Goal: Book appointment/travel/reservation

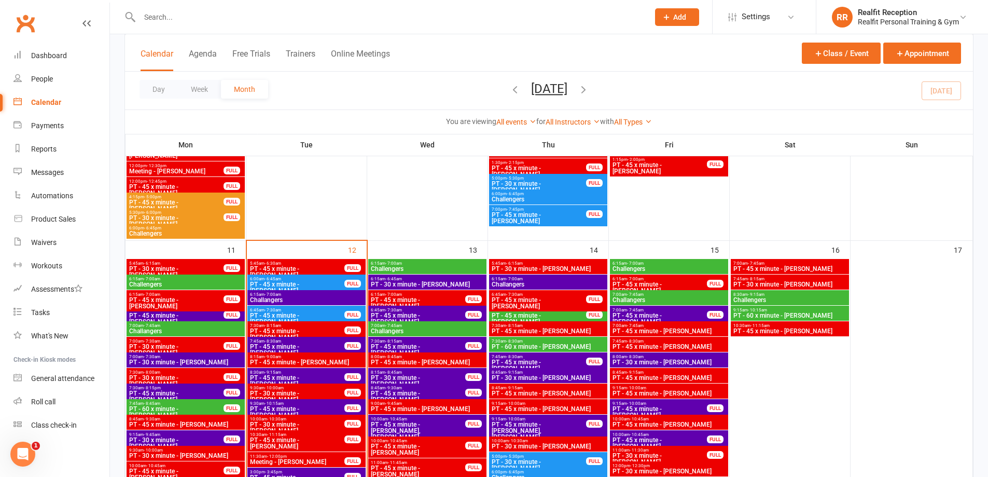
scroll to position [852, 0]
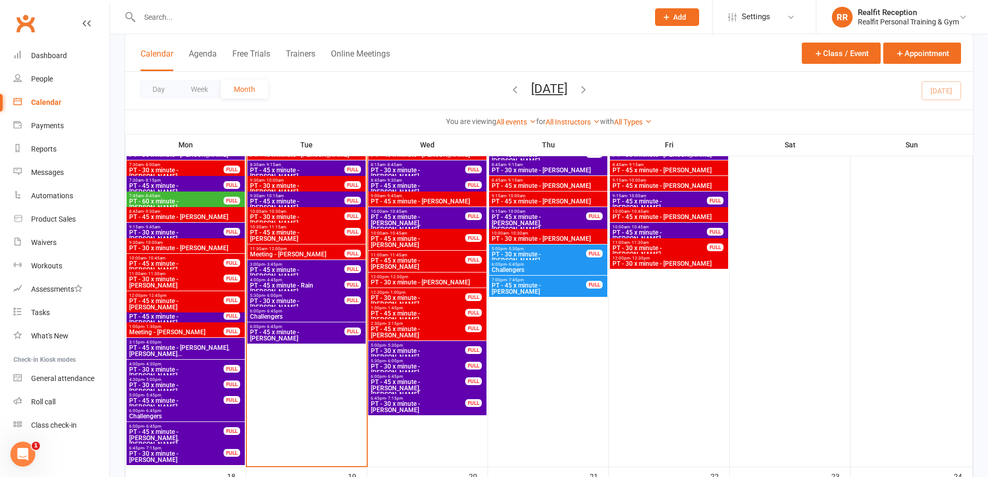
click at [312, 331] on span "PT - 45 x minute - [PERSON_NAME]" at bounding box center [296, 335] width 95 height 12
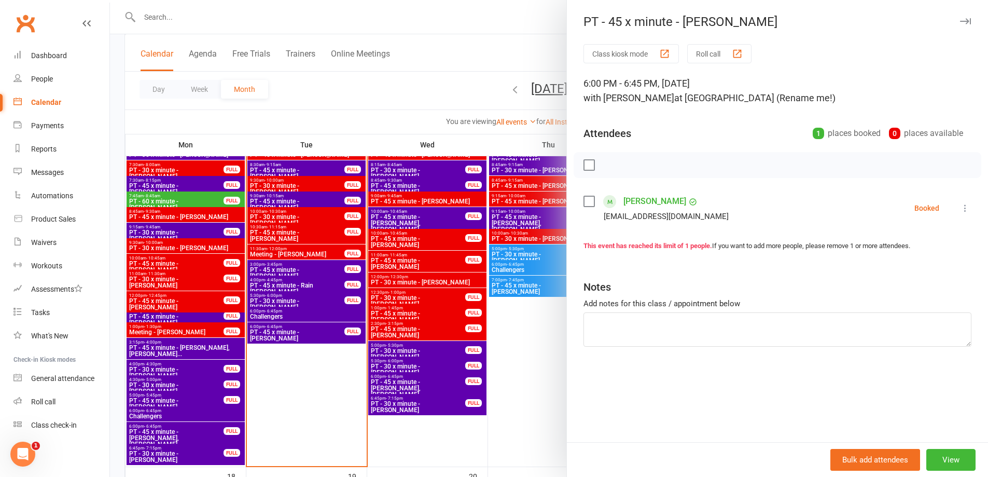
click at [584, 200] on label at bounding box center [589, 201] width 10 height 10
click at [606, 169] on icon "button" at bounding box center [611, 164] width 11 height 11
click at [304, 307] on div at bounding box center [549, 238] width 878 height 477
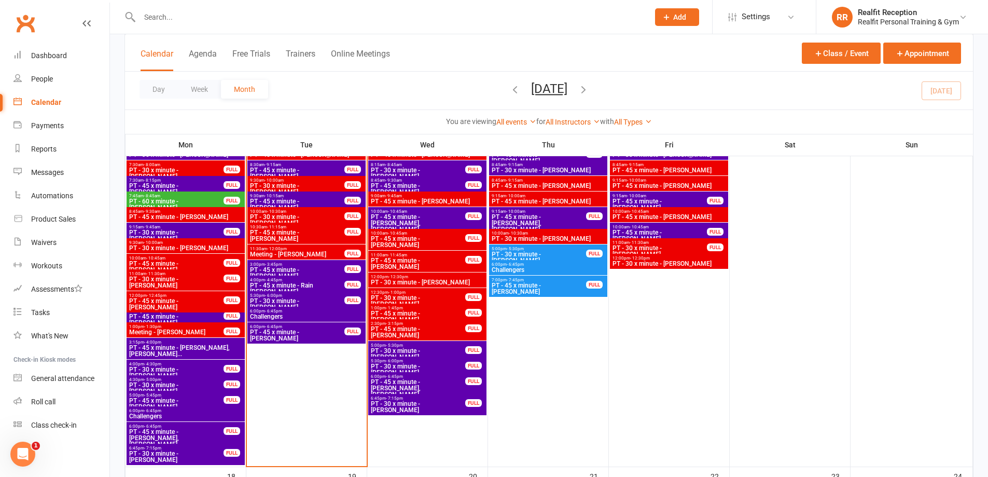
click at [312, 300] on span "PT - 30 x minute - [PERSON_NAME]" at bounding box center [296, 304] width 95 height 12
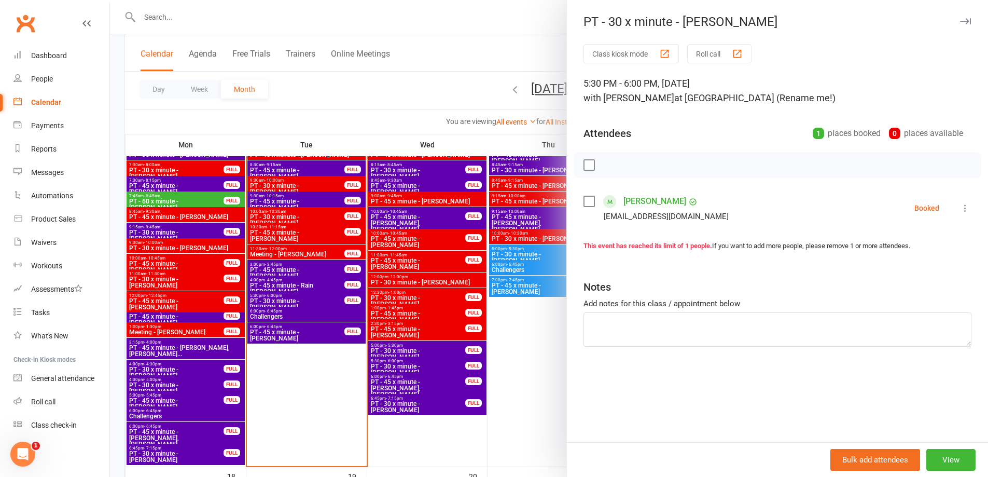
click at [585, 202] on label at bounding box center [589, 201] width 10 height 10
click at [603, 165] on button "button" at bounding box center [612, 165] width 18 height 18
click at [324, 373] on div at bounding box center [549, 238] width 878 height 477
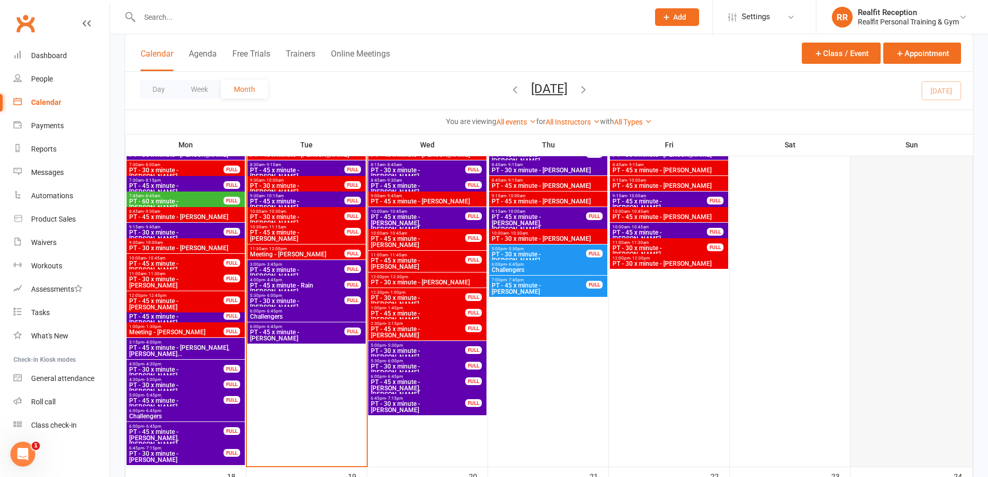
drag, startPoint x: 874, startPoint y: 293, endPoint x: 868, endPoint y: 293, distance: 5.7
click at [868, 293] on div at bounding box center [912, 258] width 120 height 414
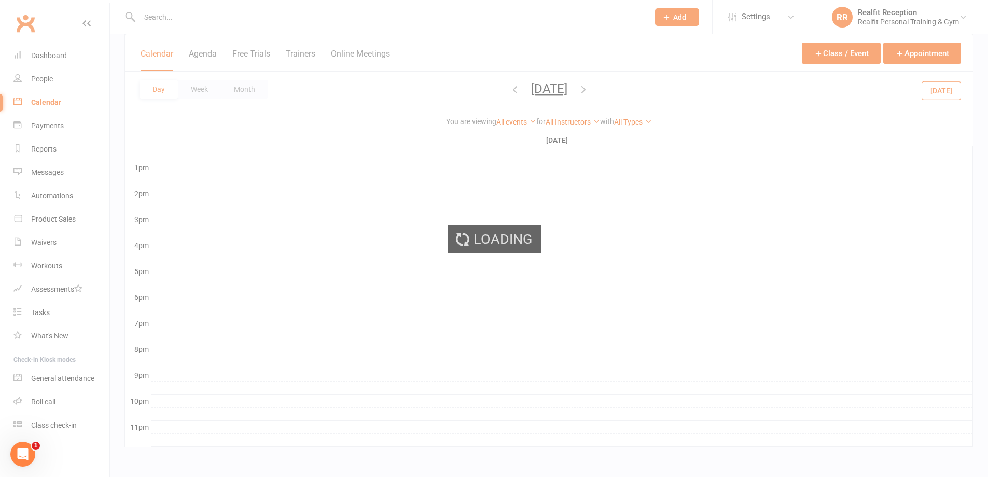
scroll to position [0, 0]
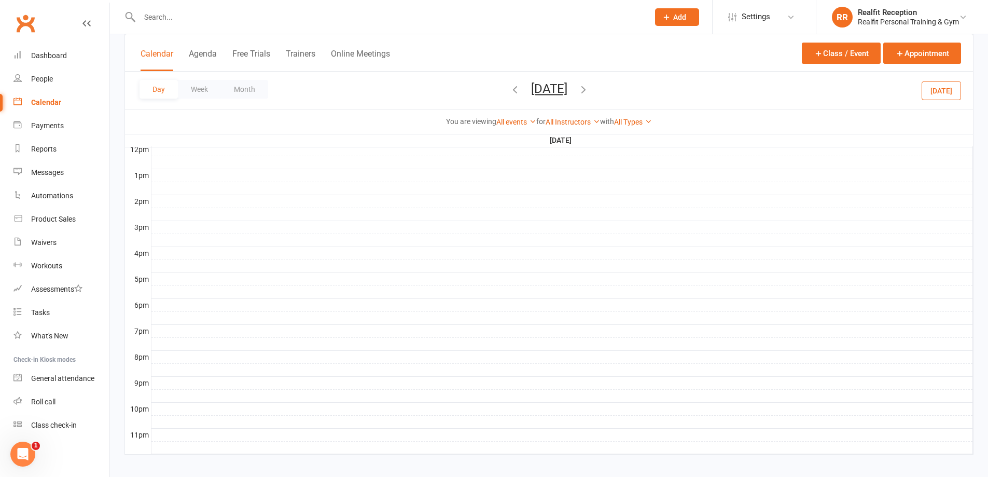
click at [51, 110] on link "Calendar" at bounding box center [61, 102] width 96 height 23
click at [48, 60] on div "Dashboard" at bounding box center [49, 55] width 36 height 8
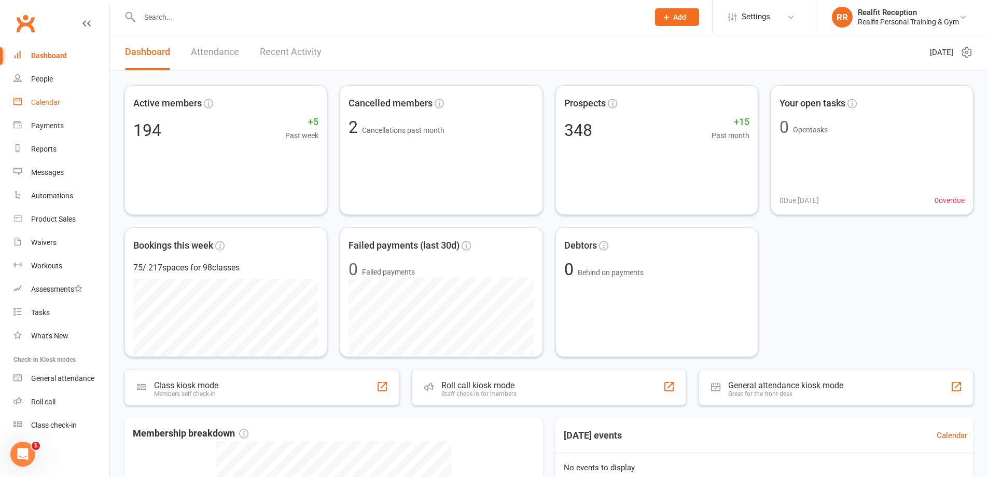
click at [56, 103] on div "Calendar" at bounding box center [45, 102] width 29 height 8
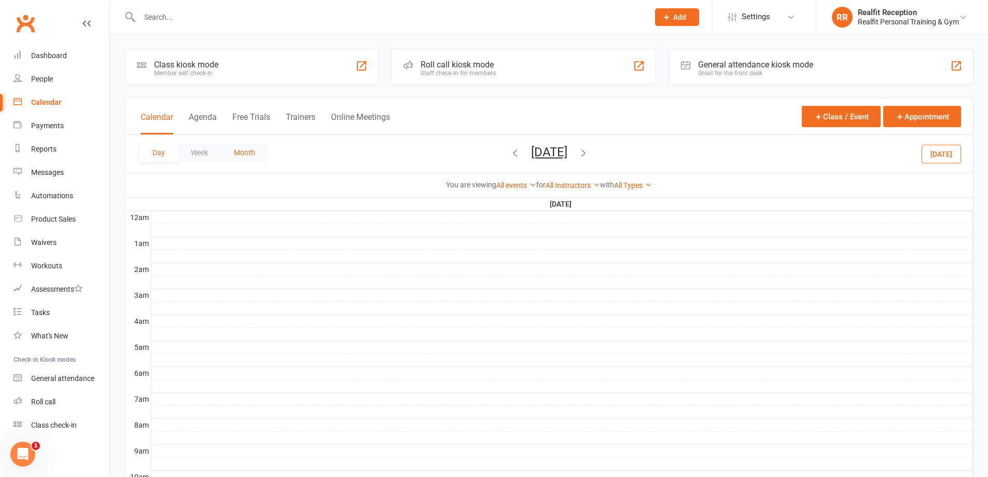
click at [239, 148] on button "Month" at bounding box center [244, 152] width 47 height 19
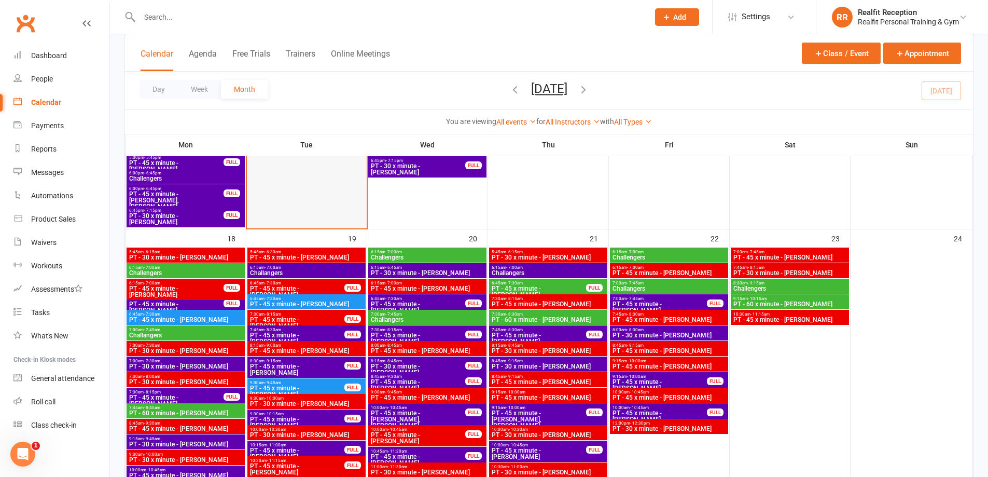
scroll to position [934, 0]
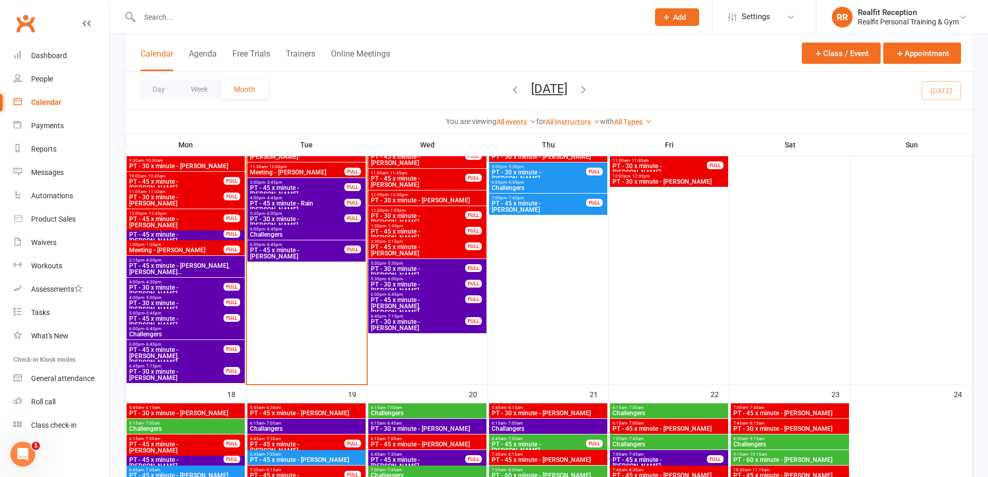
click at [319, 229] on span "6:00pm - 6:45pm" at bounding box center [306, 229] width 114 height 5
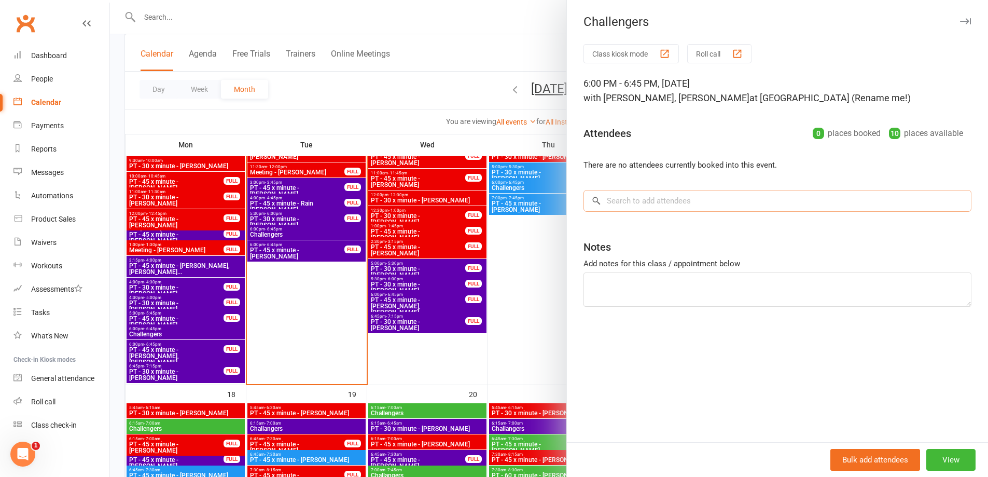
click at [743, 203] on input "search" at bounding box center [778, 201] width 388 height 22
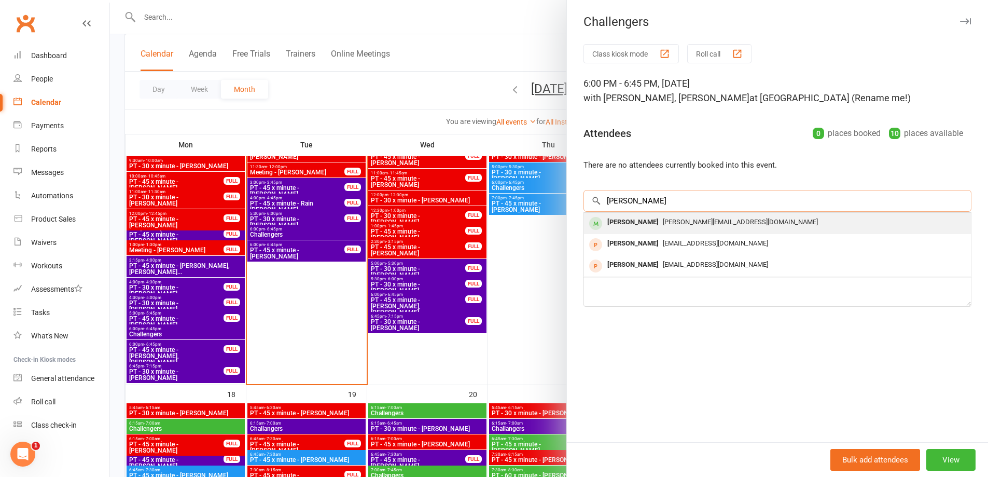
type input "[PERSON_NAME]"
click at [695, 219] on span "[PERSON_NAME][EMAIL_ADDRESS][DOMAIN_NAME]" at bounding box center [740, 222] width 155 height 8
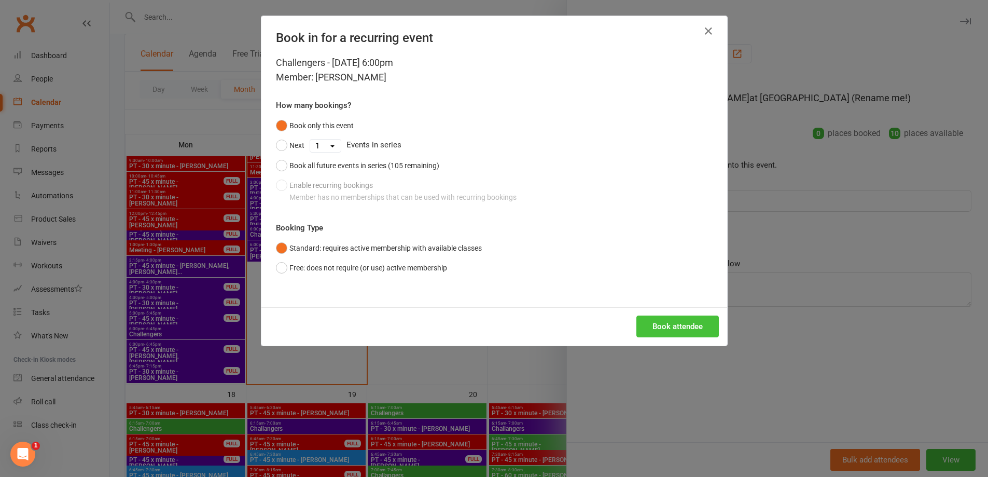
click at [664, 323] on button "Book attendee" at bounding box center [677, 326] width 82 height 22
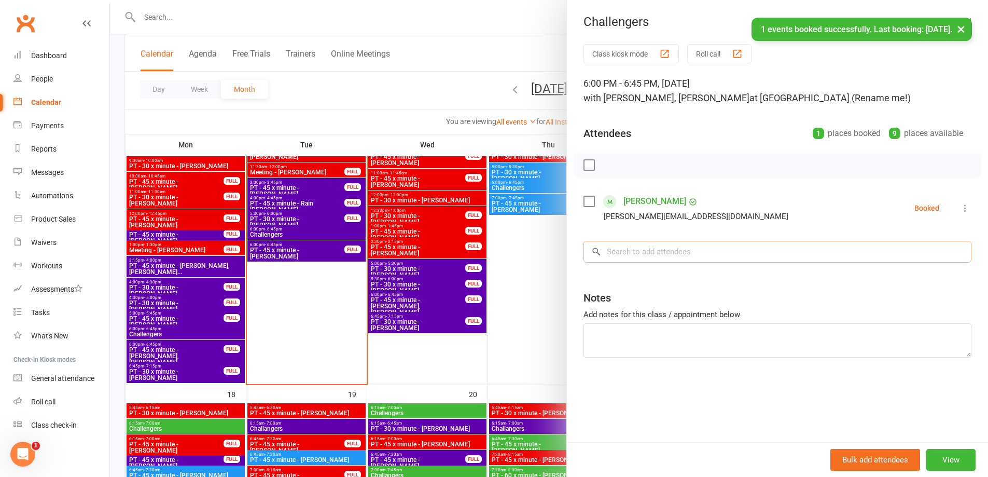
click at [666, 254] on input "search" at bounding box center [778, 252] width 388 height 22
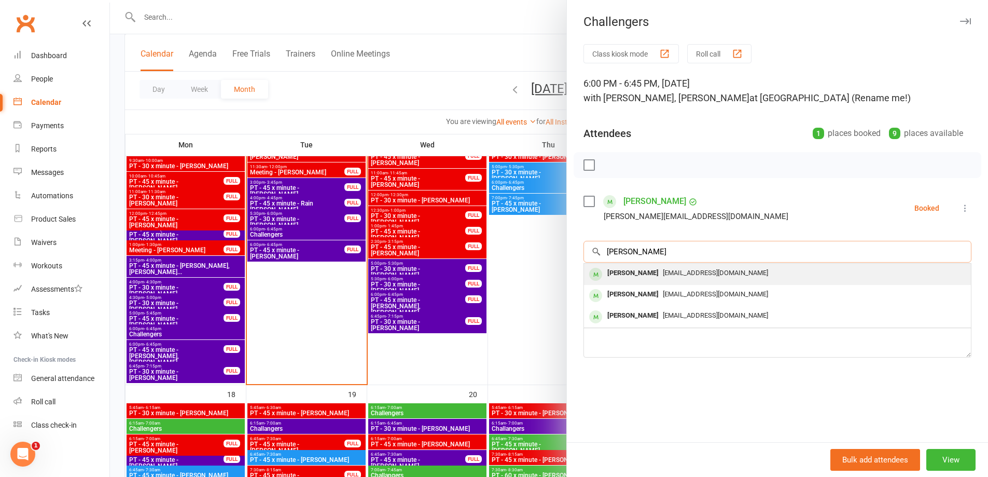
type input "[PERSON_NAME]"
click at [675, 274] on span "[EMAIL_ADDRESS][DOMAIN_NAME]" at bounding box center [715, 273] width 105 height 8
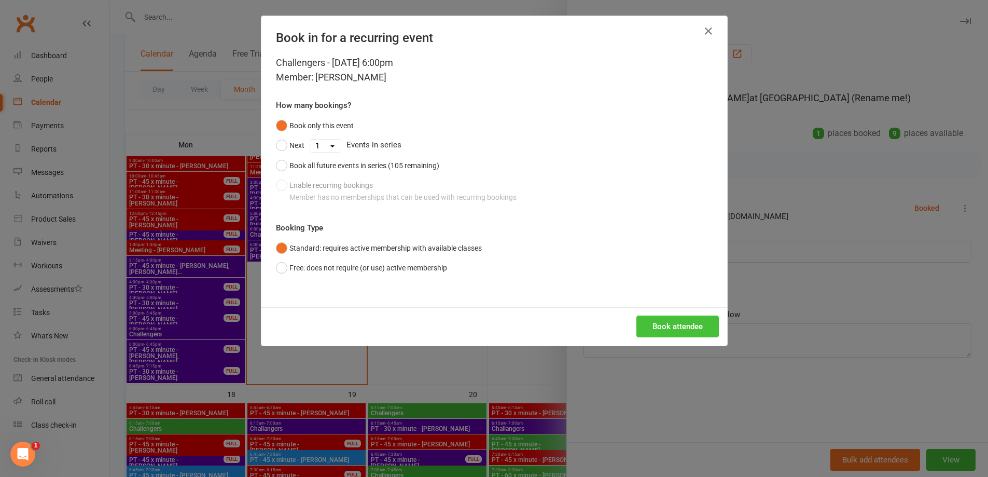
click at [658, 325] on button "Book attendee" at bounding box center [677, 326] width 82 height 22
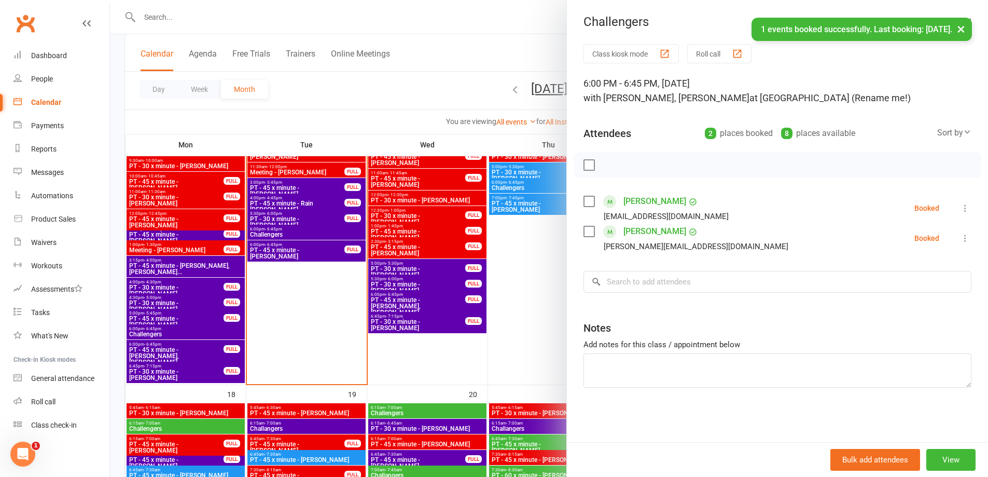
click at [588, 200] on label at bounding box center [589, 201] width 10 height 10
click at [588, 233] on label at bounding box center [589, 231] width 10 height 10
click at [608, 160] on icon "button" at bounding box center [611, 164] width 11 height 11
click at [539, 353] on div at bounding box center [549, 238] width 878 height 477
